Goal: Task Accomplishment & Management: Manage account settings

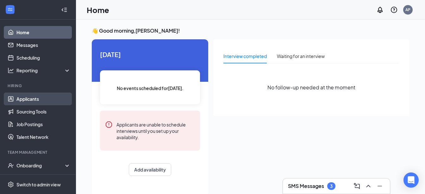
click at [16, 95] on link "Applicants" at bounding box center [43, 98] width 54 height 13
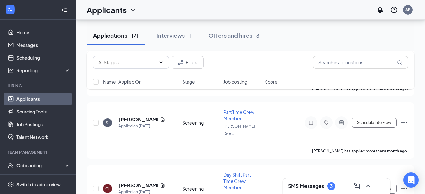
scroll to position [9628, 0]
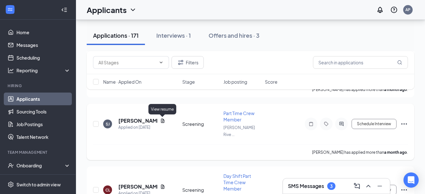
click at [162, 121] on icon "Document" at bounding box center [162, 120] width 3 height 4
click at [133, 119] on h5 "[PERSON_NAME]" at bounding box center [137, 120] width 39 height 7
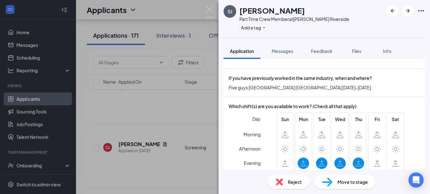
scroll to position [428, 0]
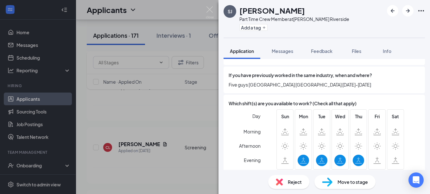
click at [282, 182] on img at bounding box center [278, 181] width 7 height 7
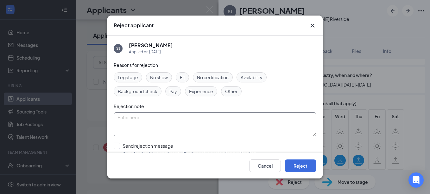
click at [245, 79] on span "Availability" at bounding box center [251, 77] width 22 height 7
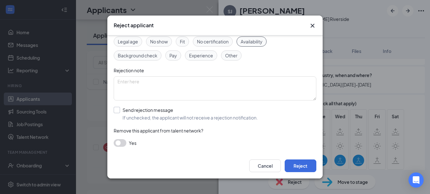
click at [115, 112] on input "Send rejection message If unchecked, the applicant will not receive a rejection…" at bounding box center [186, 114] width 144 height 14
checkbox input "true"
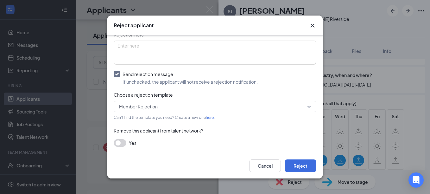
click at [123, 143] on button "button" at bounding box center [120, 143] width 13 height 8
click at [307, 164] on button "Reject" at bounding box center [300, 165] width 32 height 13
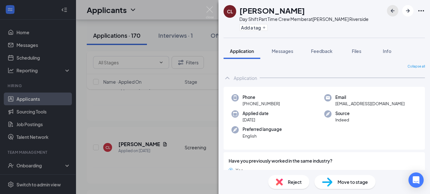
click at [390, 9] on icon "ArrowLeftNew" at bounding box center [392, 11] width 8 height 8
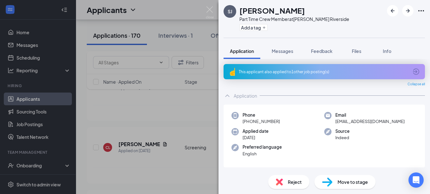
click at [208, 13] on img at bounding box center [210, 12] width 8 height 12
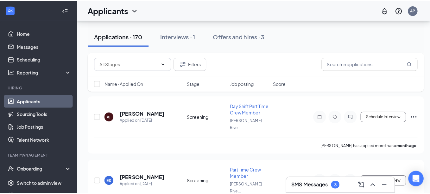
scroll to position [8330, 0]
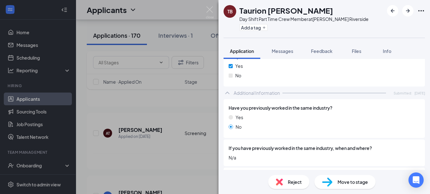
scroll to position [316, 0]
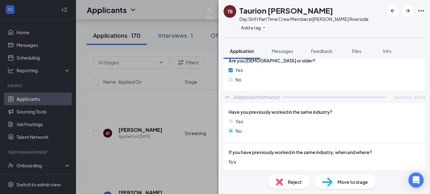
click at [274, 179] on div "Reject" at bounding box center [288, 182] width 41 height 14
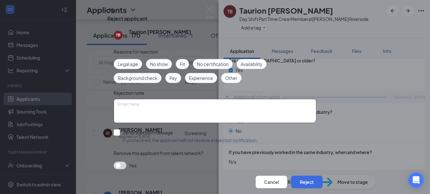
scroll to position [9, 0]
click at [198, 81] on span "Experience" at bounding box center [201, 77] width 24 height 7
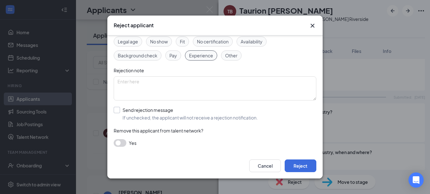
click at [117, 112] on input "Send rejection message If unchecked, the applicant will not receive a rejection…" at bounding box center [186, 114] width 144 height 14
checkbox input "true"
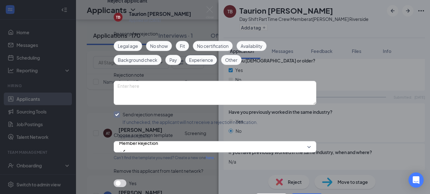
scroll to position [71, 0]
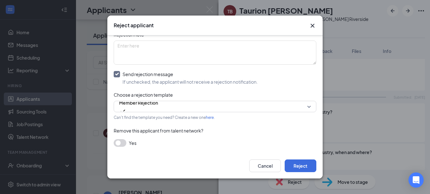
click at [122, 139] on button "button" at bounding box center [120, 143] width 13 height 8
click at [294, 170] on button "Reject" at bounding box center [300, 165] width 32 height 13
